Goal: Task Accomplishment & Management: Complete application form

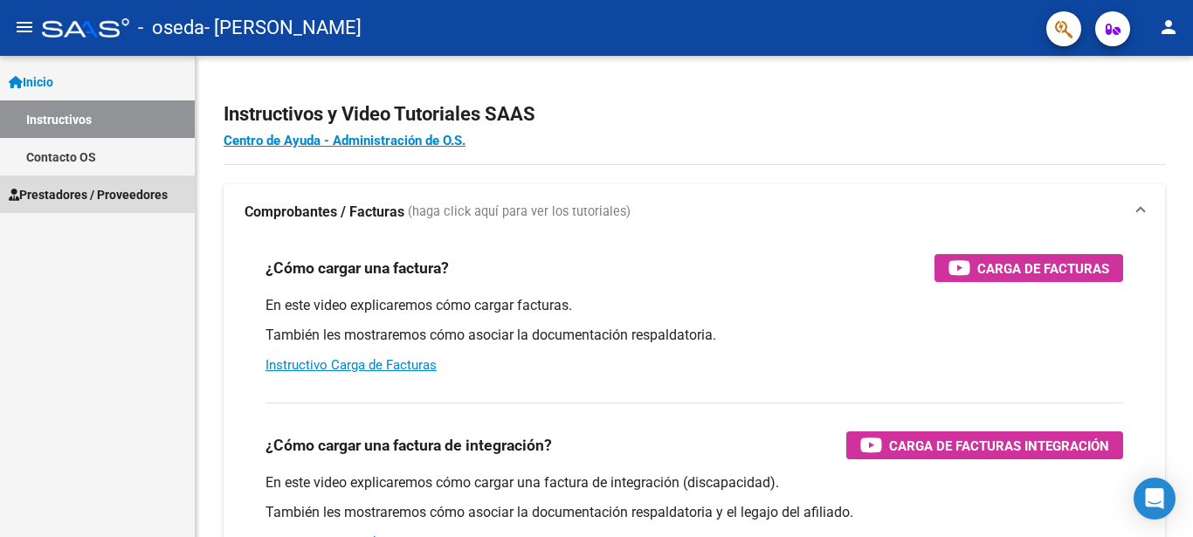
click at [150, 190] on span "Prestadores / Proveedores" at bounding box center [88, 194] width 159 height 19
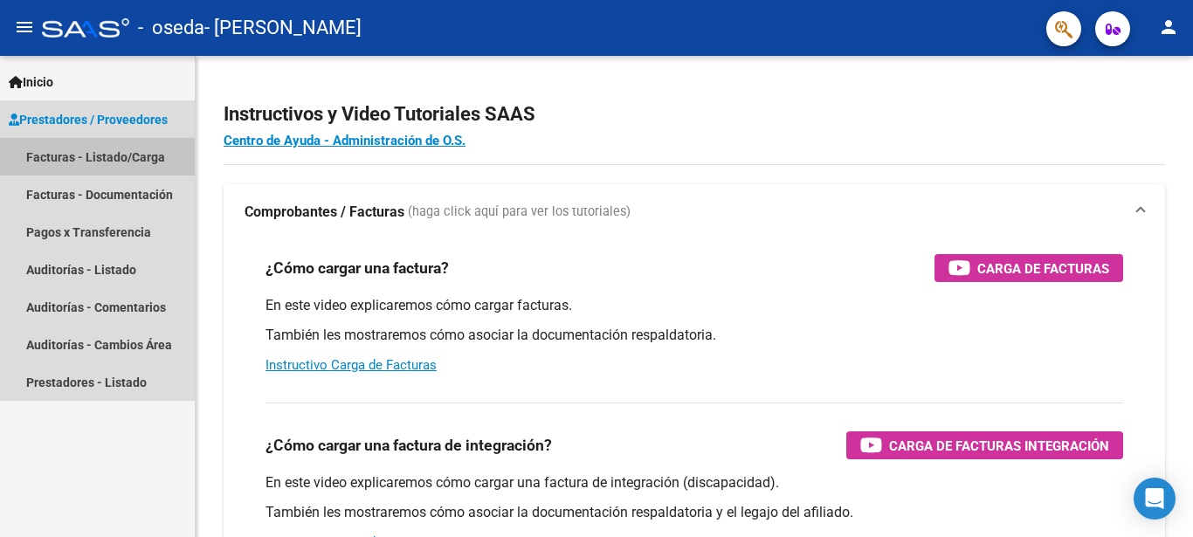
click at [159, 155] on link "Facturas - Listado/Carga" at bounding box center [97, 157] width 195 height 38
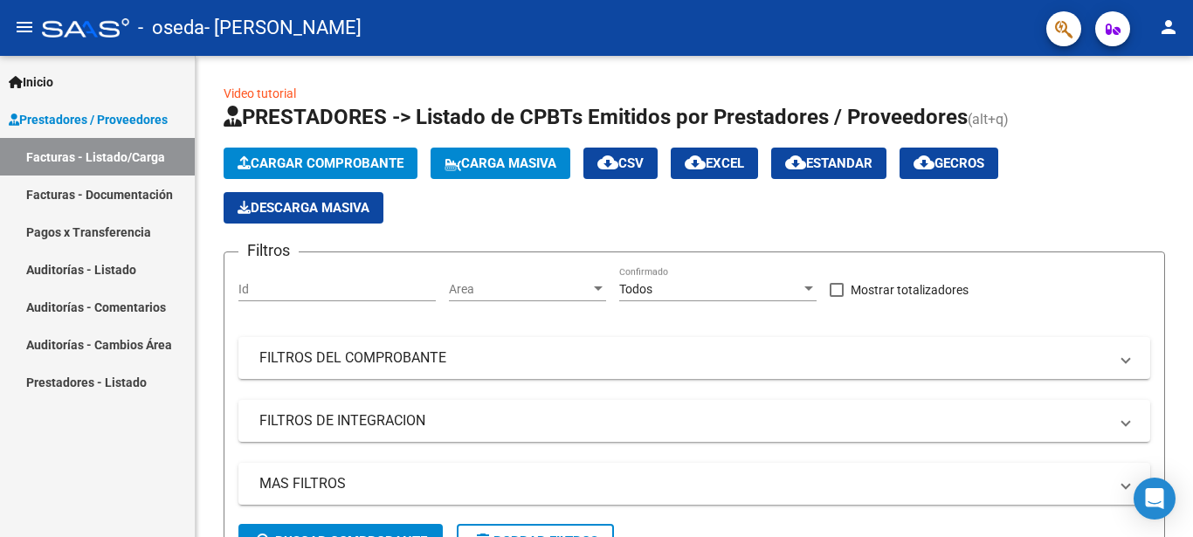
click at [151, 188] on link "Facturas - Documentación" at bounding box center [97, 195] width 195 height 38
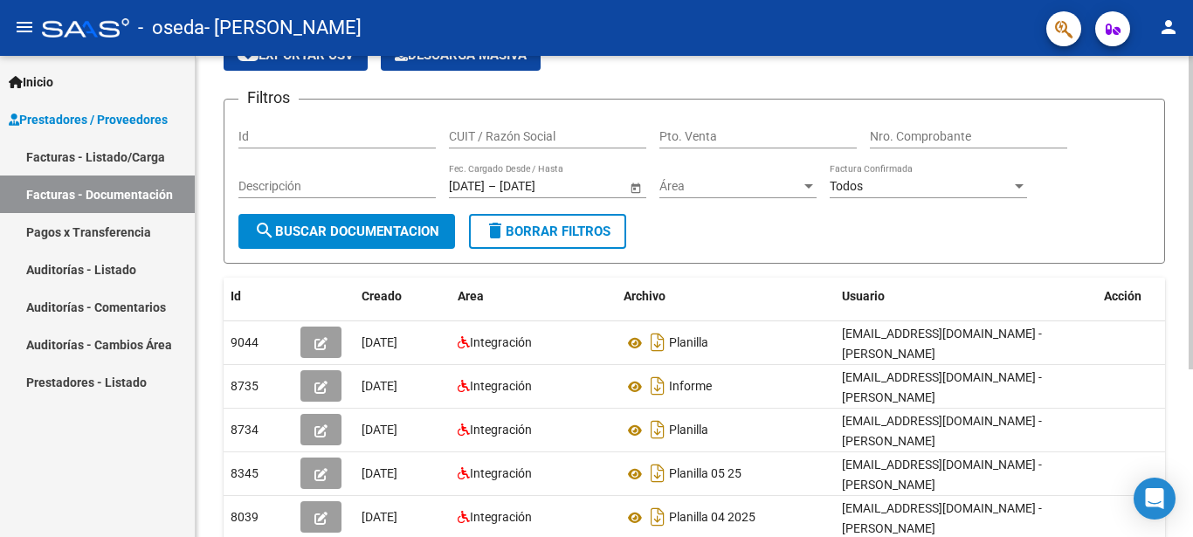
scroll to position [178, 0]
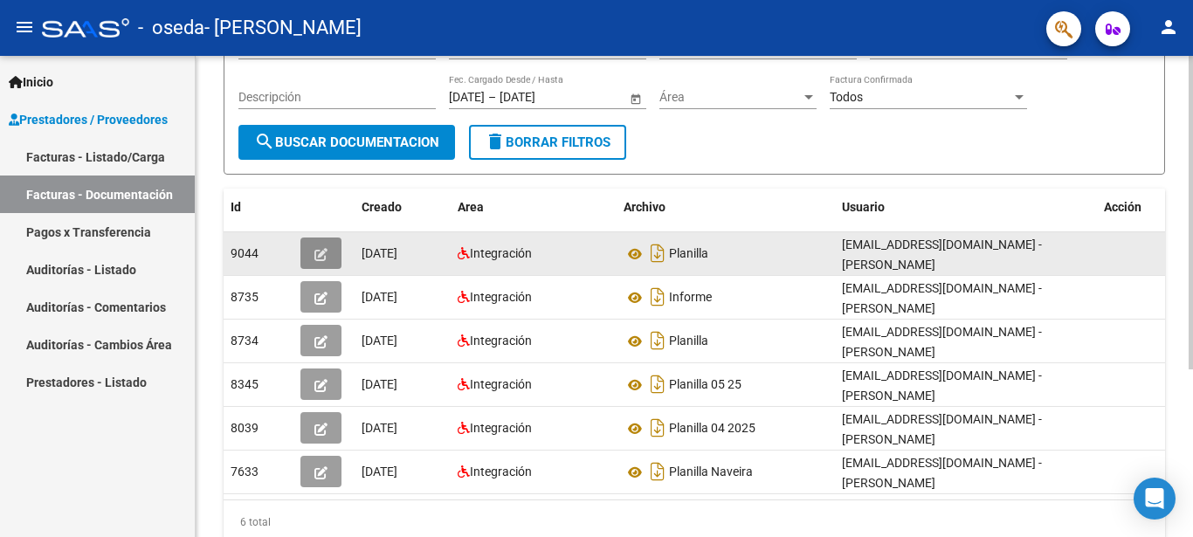
click at [325, 253] on icon "button" at bounding box center [320, 254] width 13 height 13
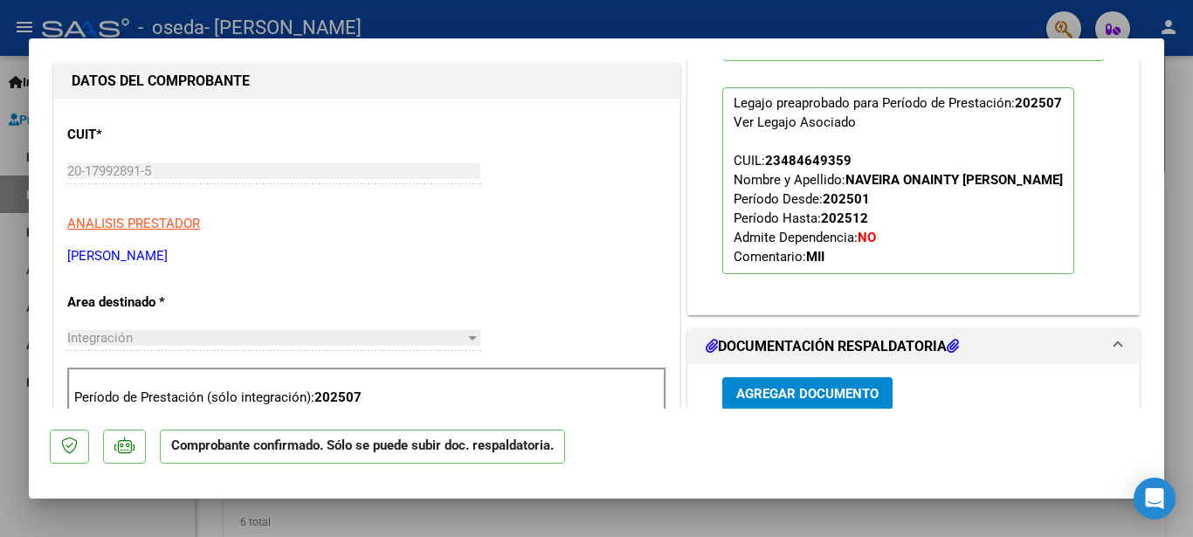
scroll to position [584, 0]
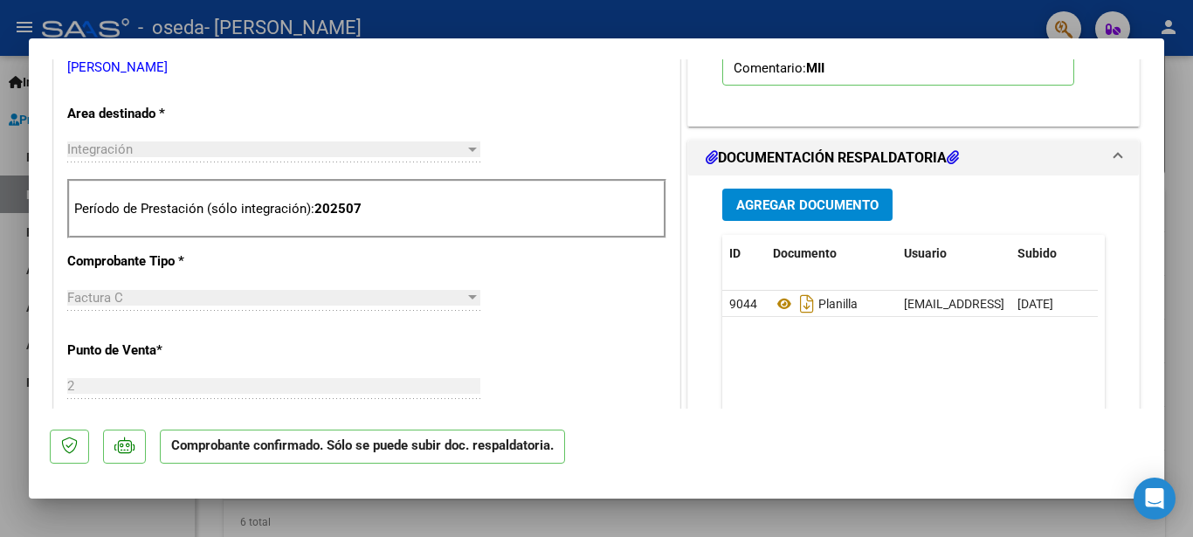
click at [762, 202] on span "Agregar Documento" at bounding box center [807, 205] width 142 height 16
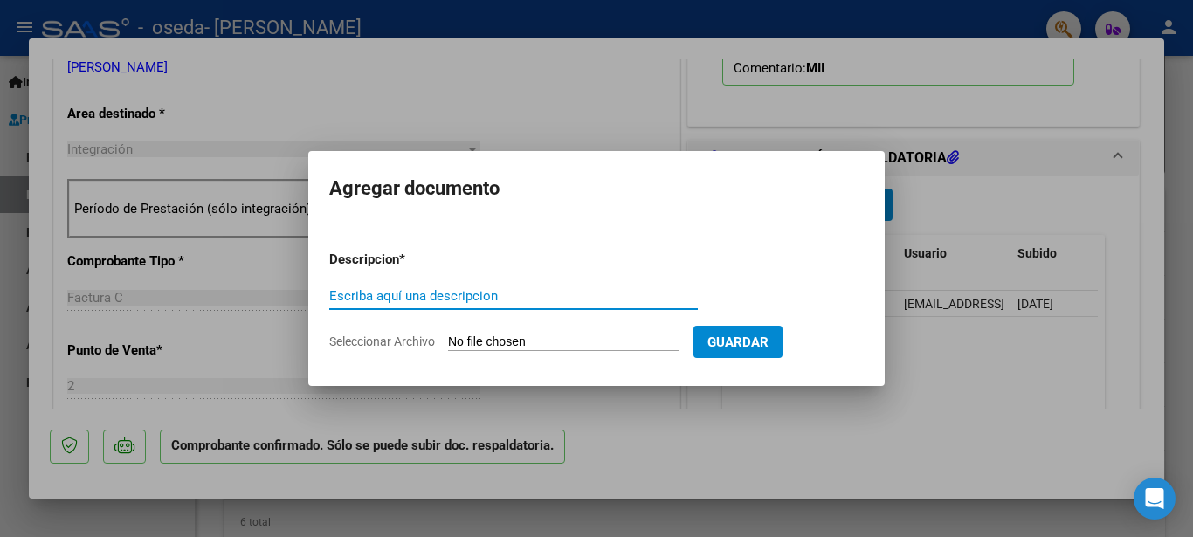
type input "l"
type input "planilla"
click at [471, 344] on input "Seleccionar Archivo" at bounding box center [563, 342] width 231 height 17
type input "C:\fakepath\2025 08 Planilla Naveira.pdf"
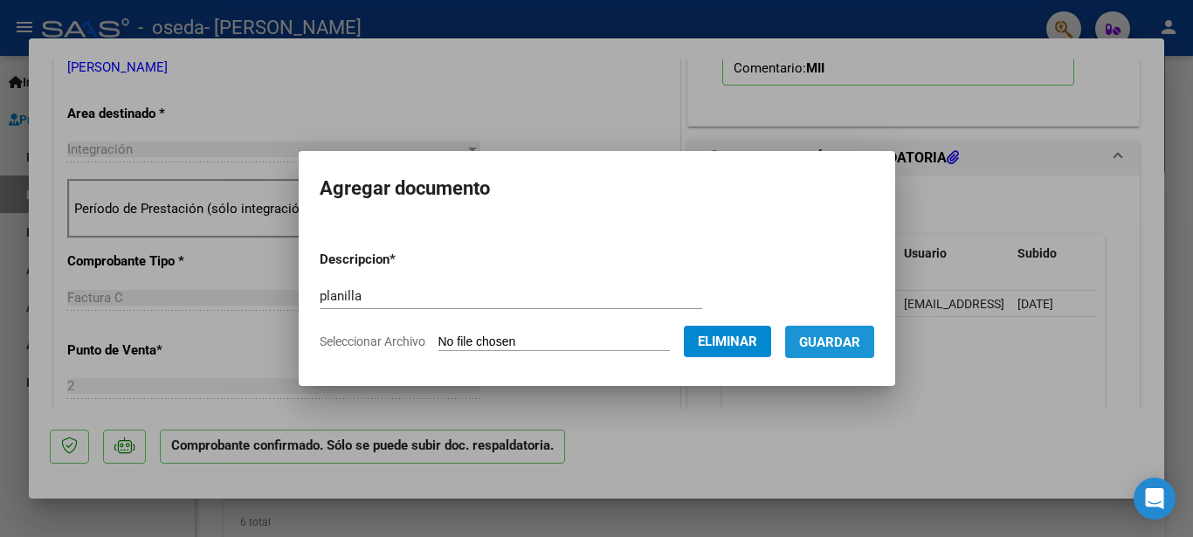
click at [828, 343] on span "Guardar" at bounding box center [829, 342] width 61 height 16
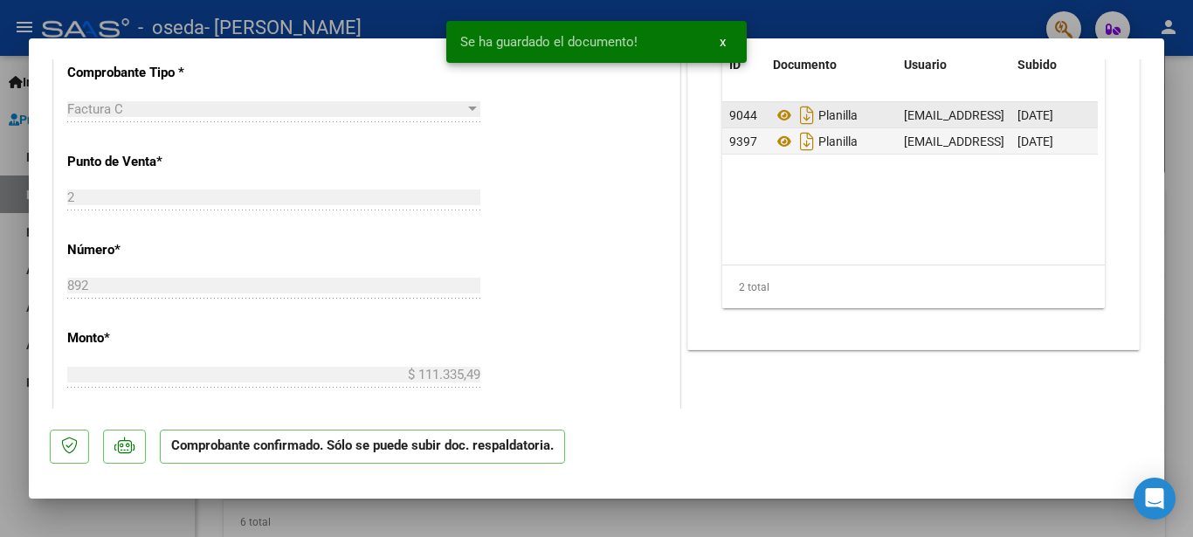
scroll to position [867, 0]
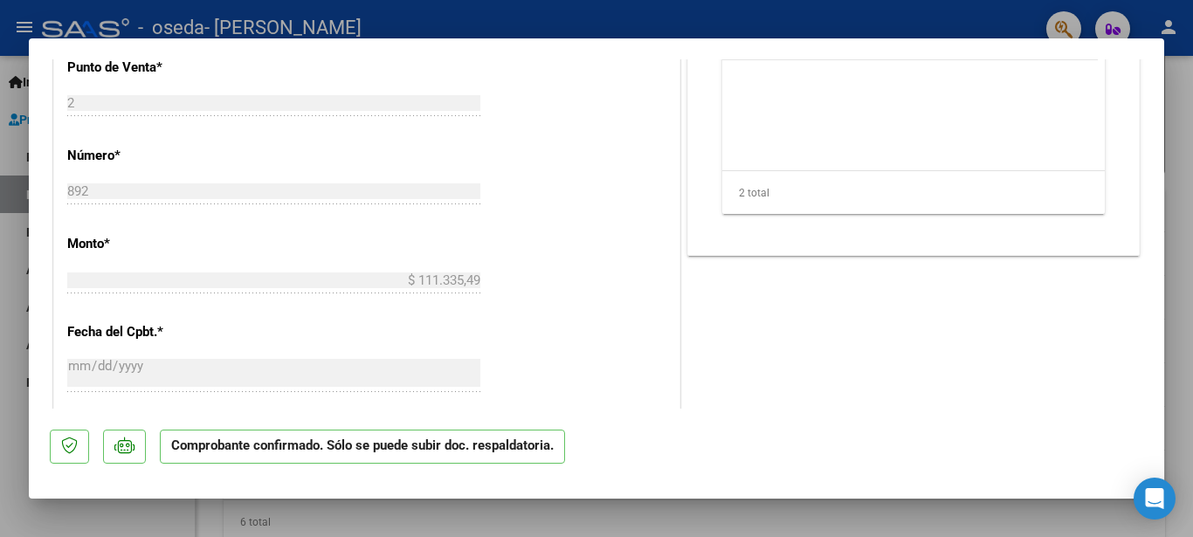
click at [1173, 328] on div at bounding box center [596, 268] width 1193 height 537
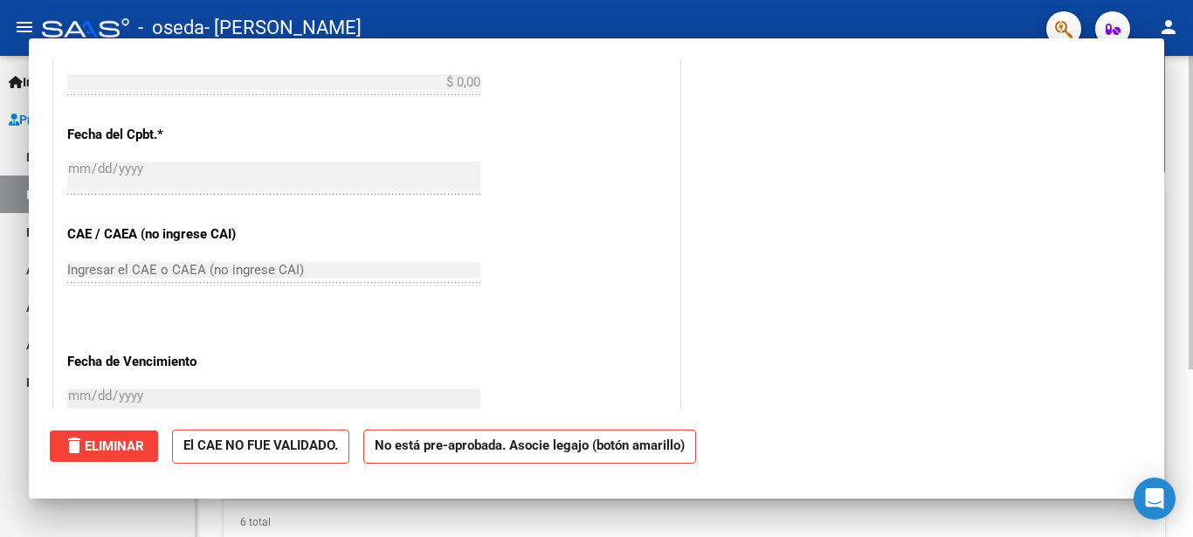
scroll to position [0, 0]
